Goal: Information Seeking & Learning: Learn about a topic

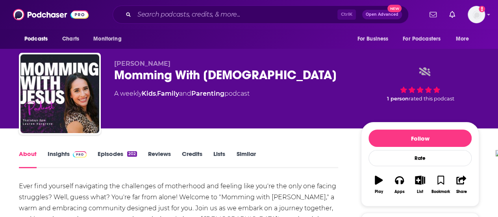
click at [154, 15] on input "Search podcasts, credits, & more..." at bounding box center [235, 14] width 203 height 13
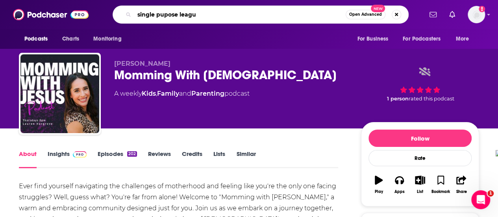
type input "single pupose league"
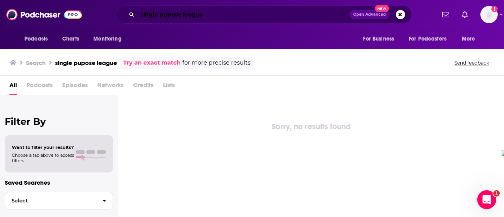
click at [207, 15] on input "single pupose league" at bounding box center [243, 14] width 212 height 13
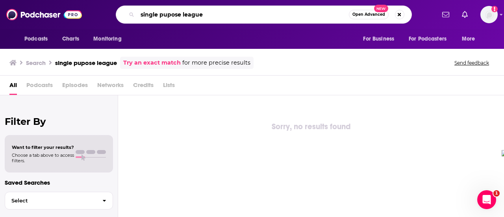
click at [167, 12] on input "single pupose league" at bounding box center [243, 14] width 212 height 13
type input "single purpose league"
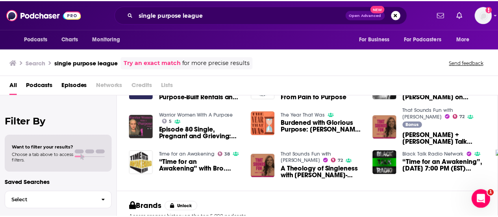
scroll to position [197, 0]
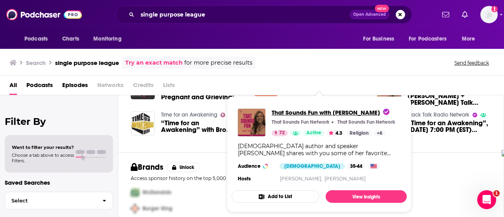
click at [308, 114] on span "That Sounds Fun with [PERSON_NAME]" at bounding box center [331, 112] width 118 height 7
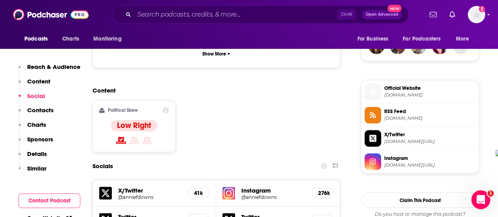
scroll to position [591, 0]
